Goal: Navigation & Orientation: Find specific page/section

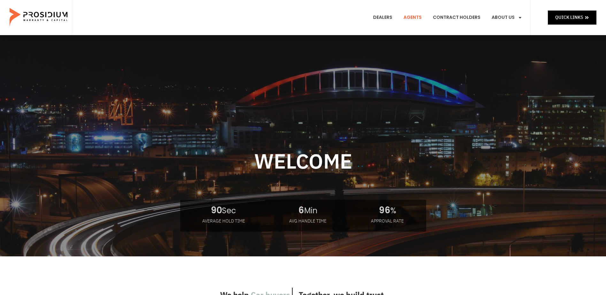
click at [420, 18] on link "Agents" at bounding box center [413, 18] width 28 height 24
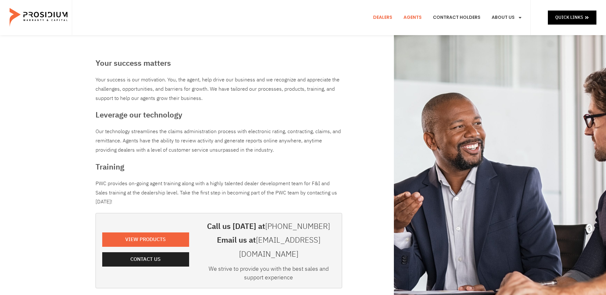
click at [389, 14] on link "Dealers" at bounding box center [382, 18] width 29 height 24
